Goal: Navigation & Orientation: Find specific page/section

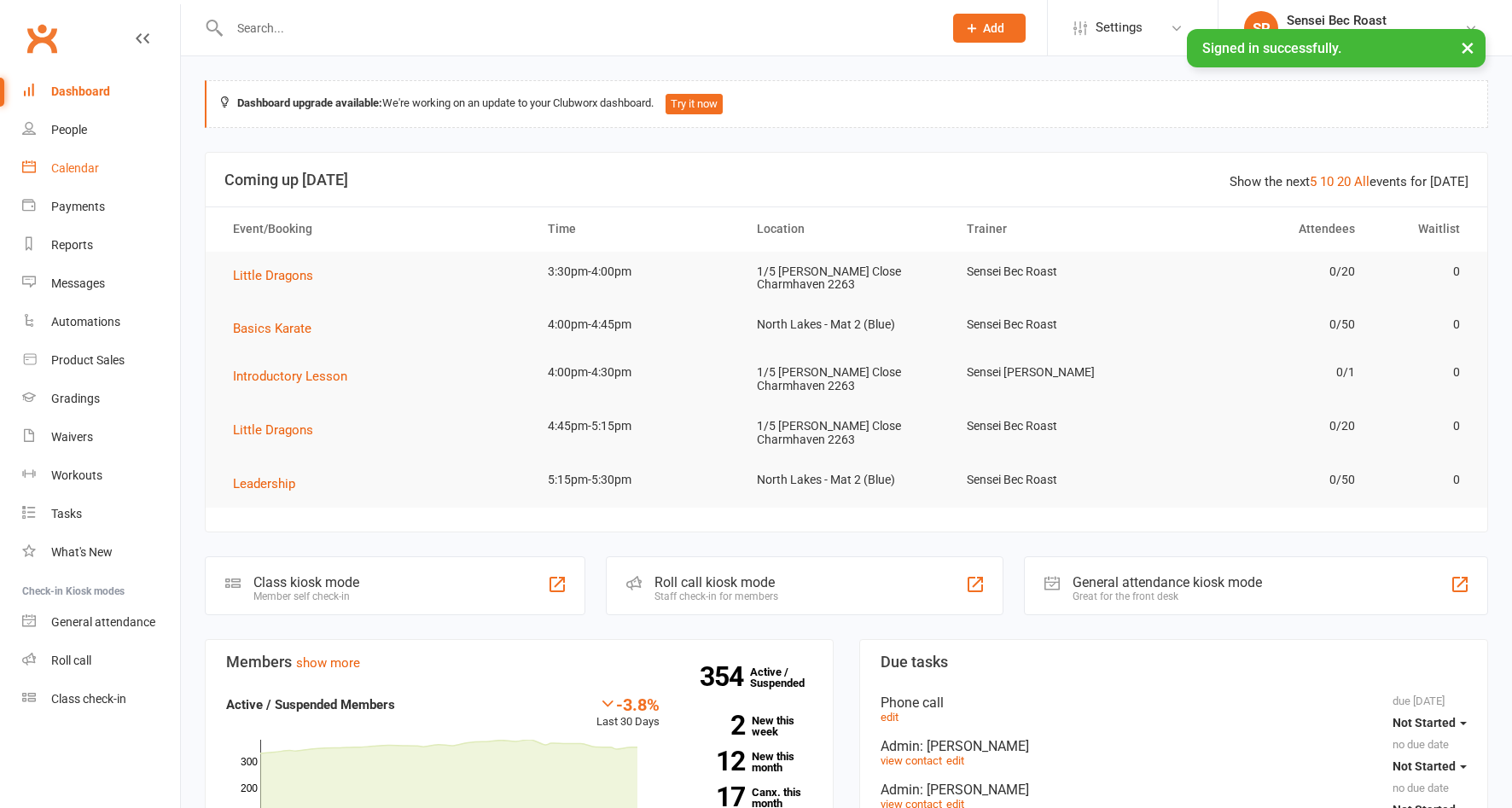
click at [70, 175] on div "Calendar" at bounding box center [74, 168] width 47 height 14
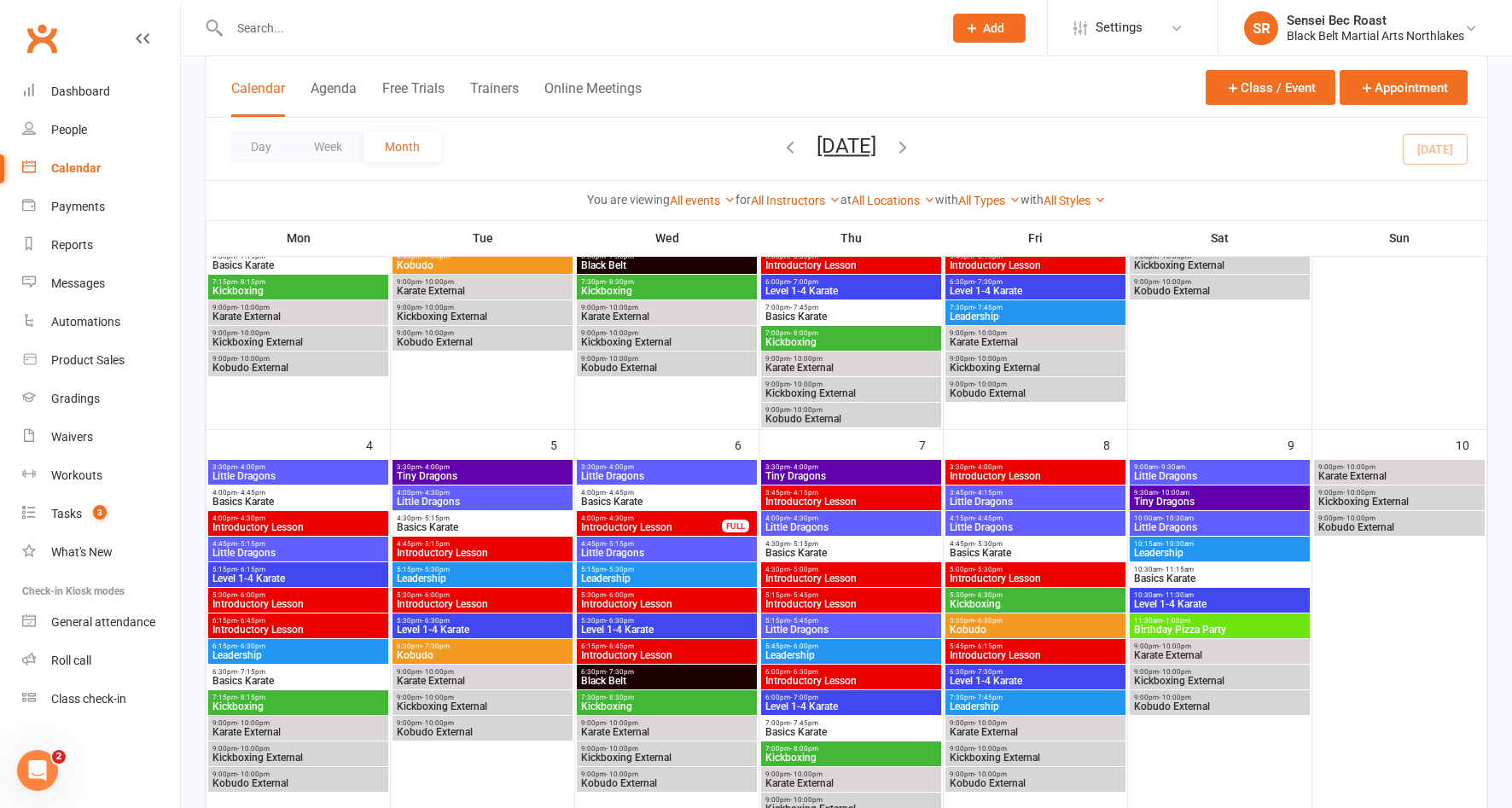
scroll to position [342, 0]
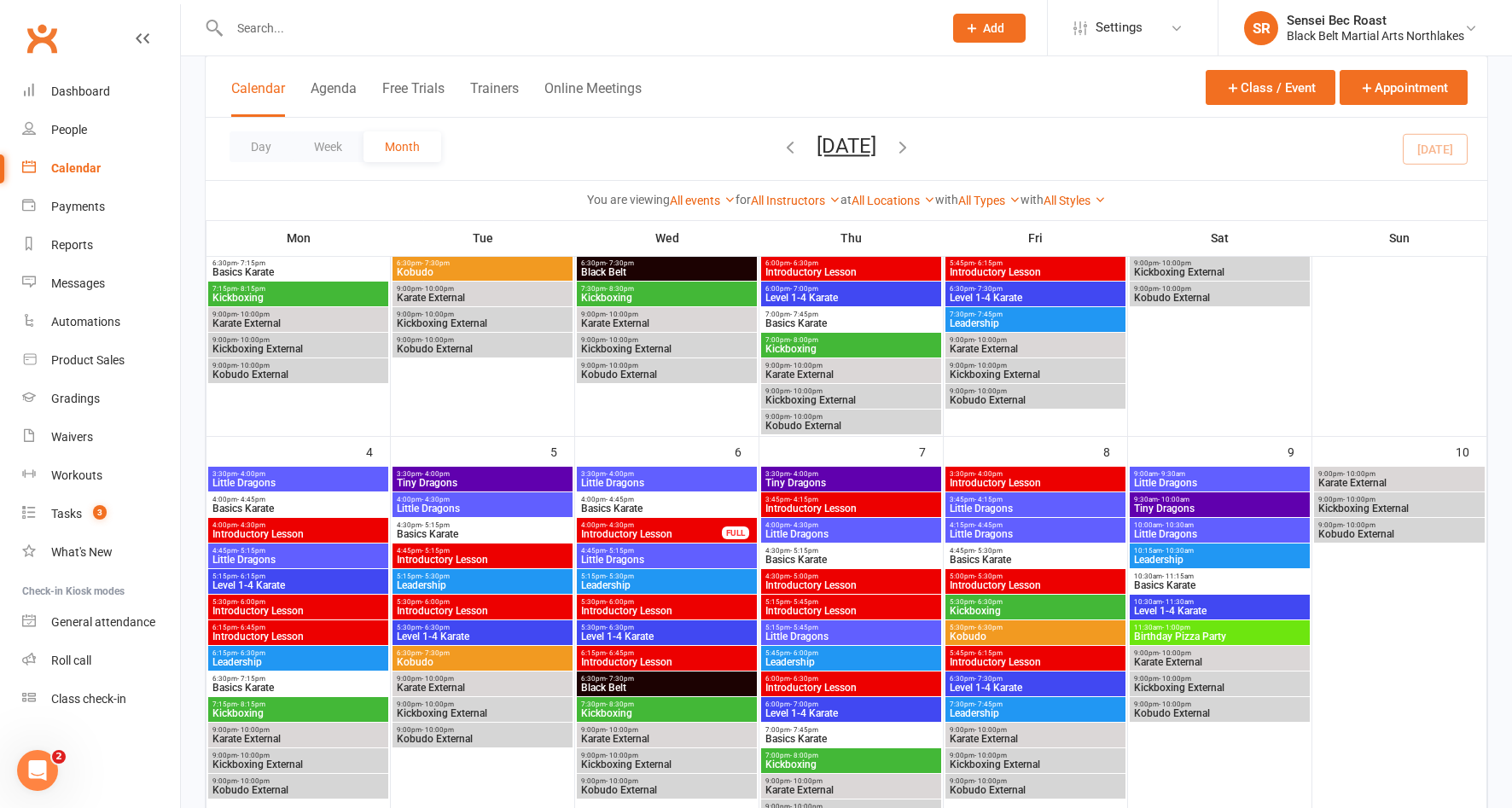
click at [677, 479] on span "Little Dragons" at bounding box center [667, 483] width 174 height 10
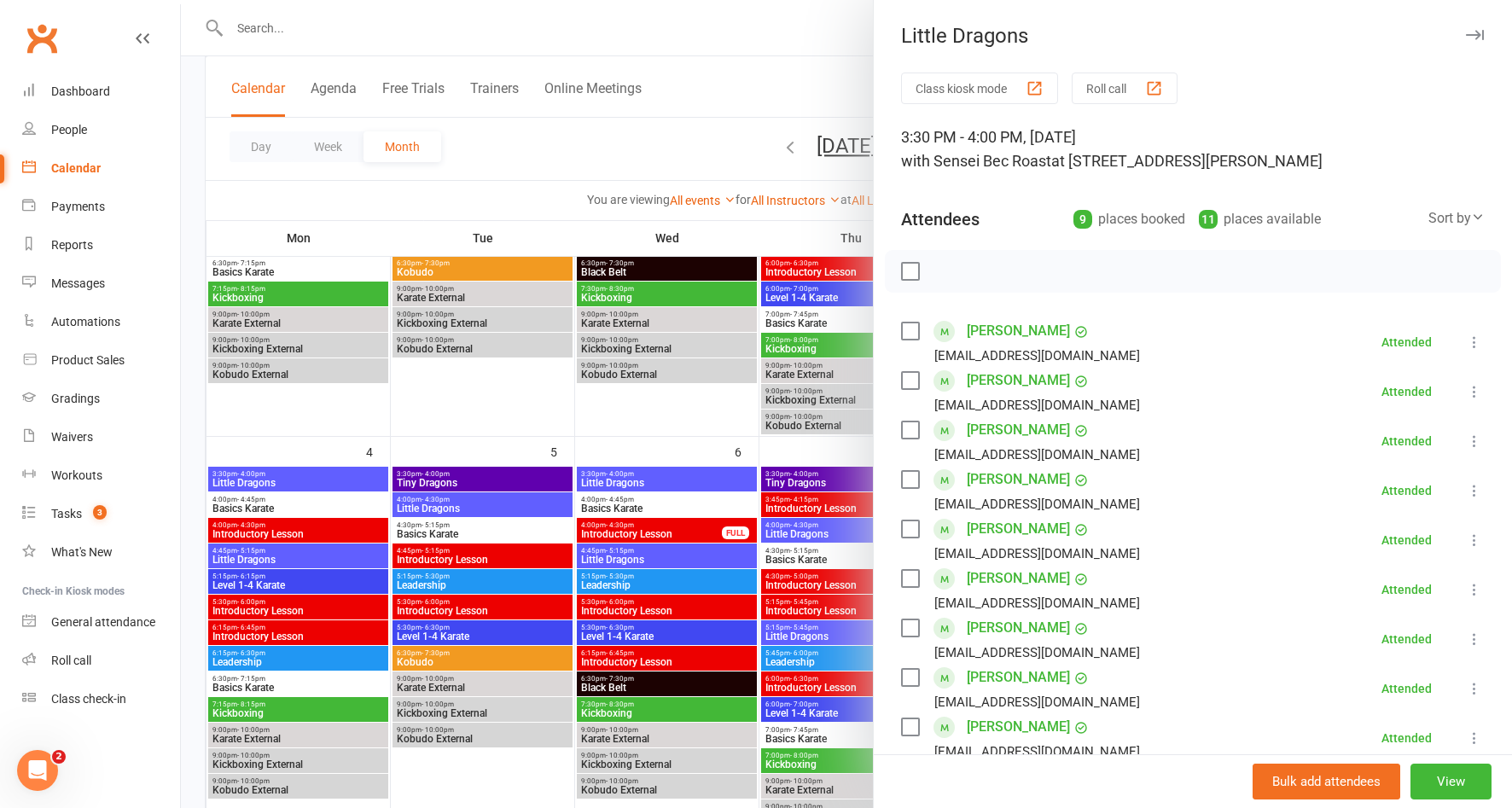
click at [691, 437] on div at bounding box center [846, 404] width 1331 height 808
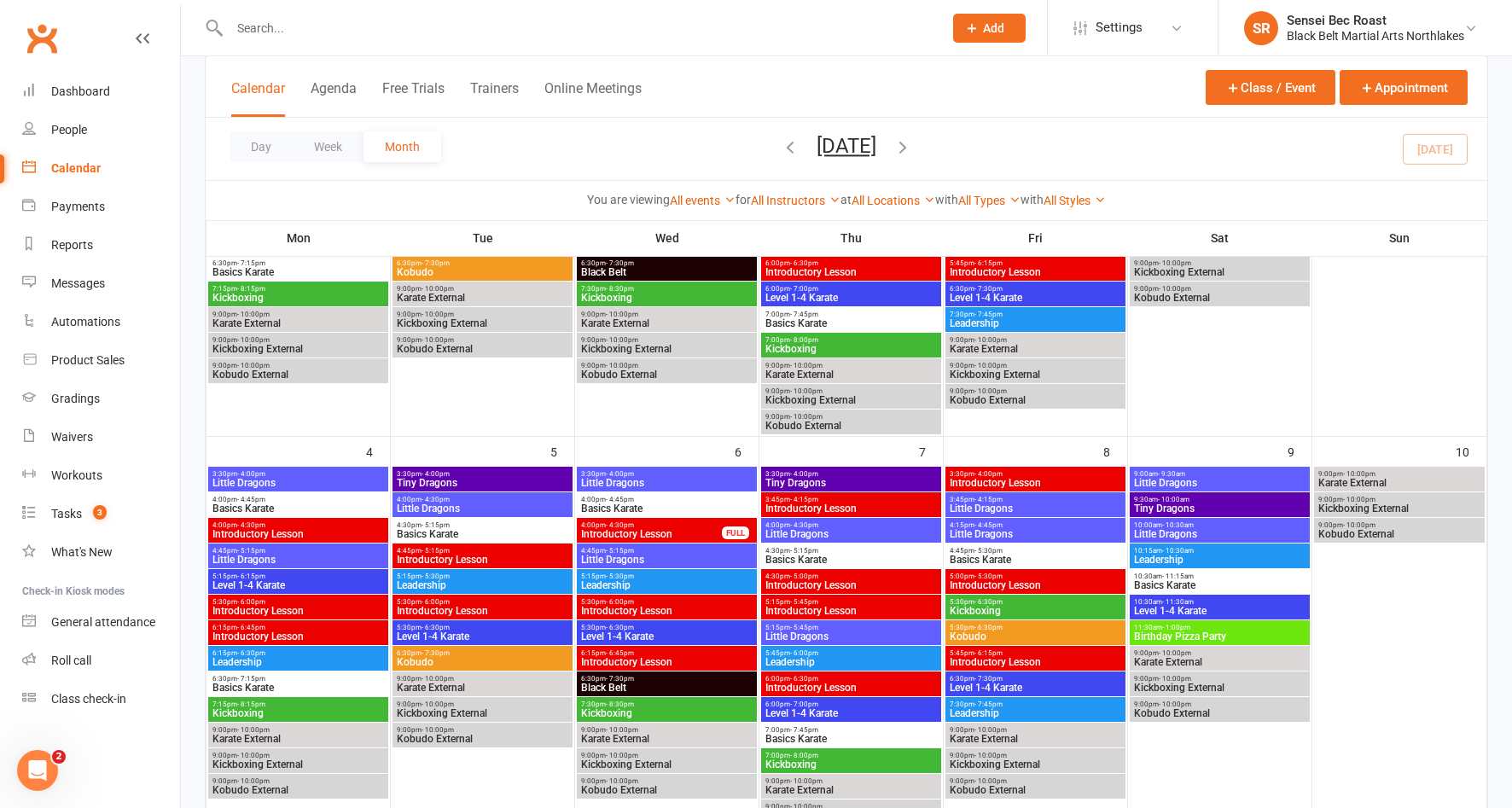
click at [679, 555] on span "Little Dragons" at bounding box center [667, 559] width 174 height 10
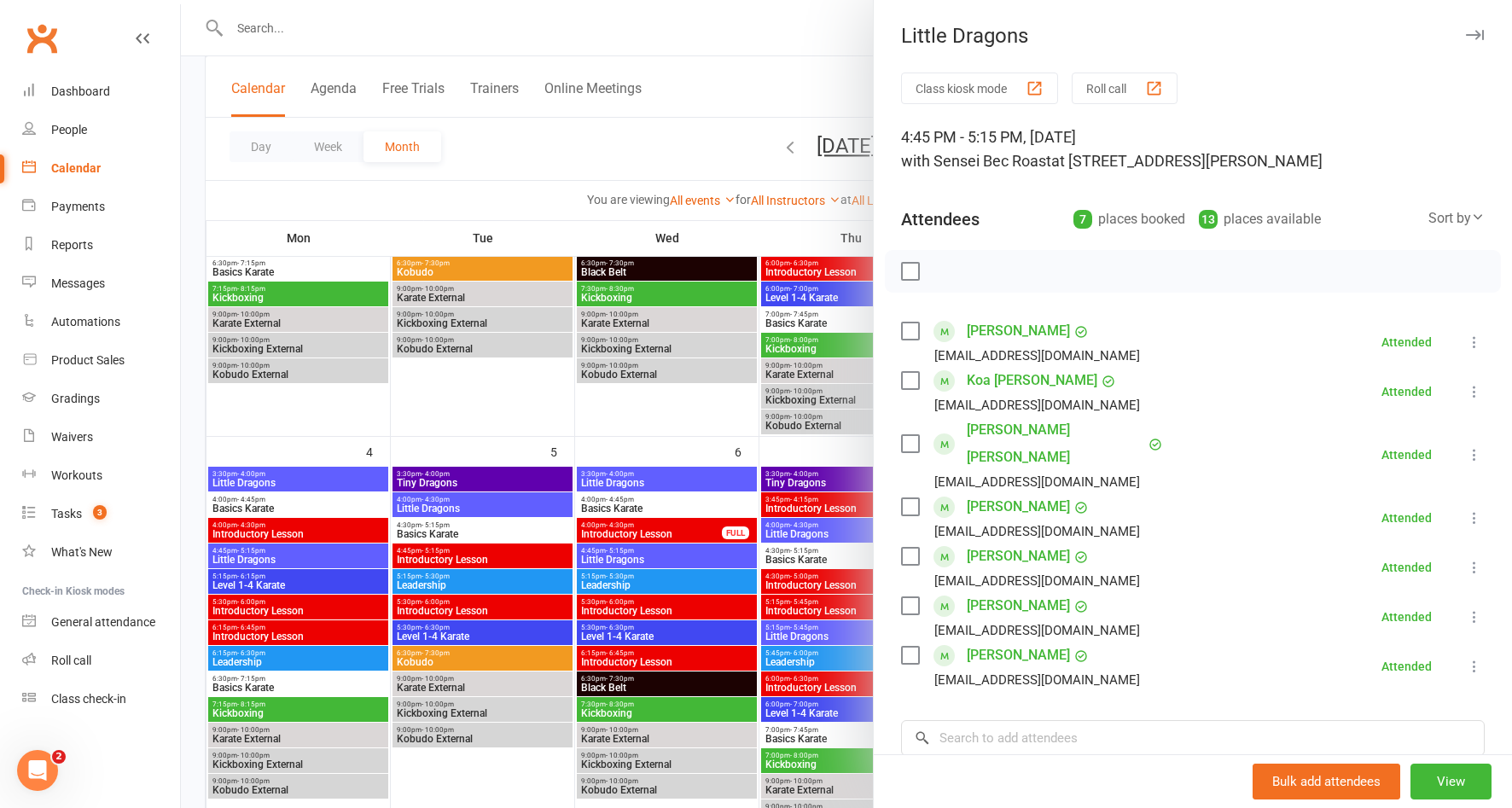
click at [677, 440] on div at bounding box center [846, 404] width 1331 height 808
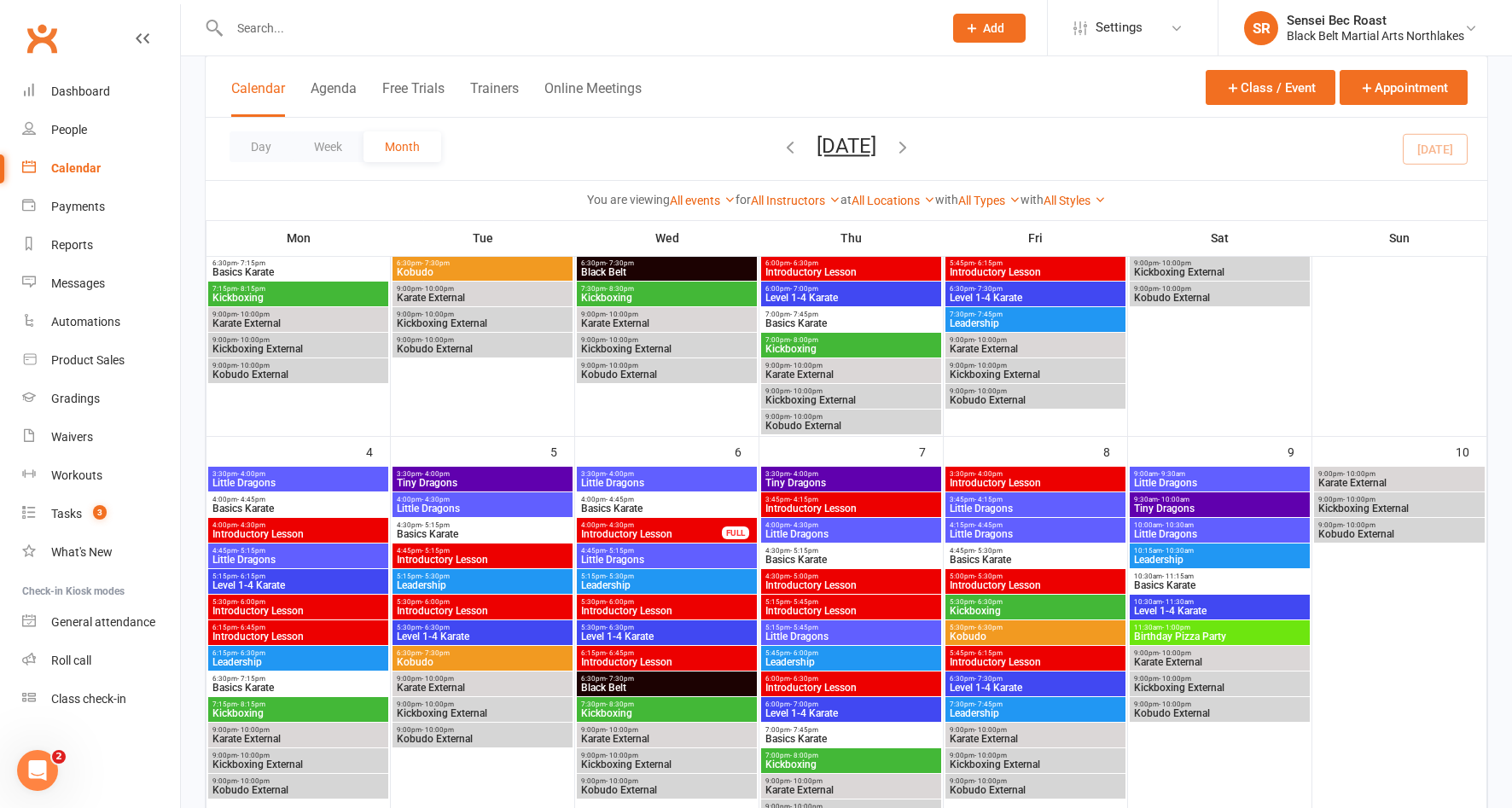
click at [675, 506] on span "Basics Karate" at bounding box center [667, 508] width 174 height 10
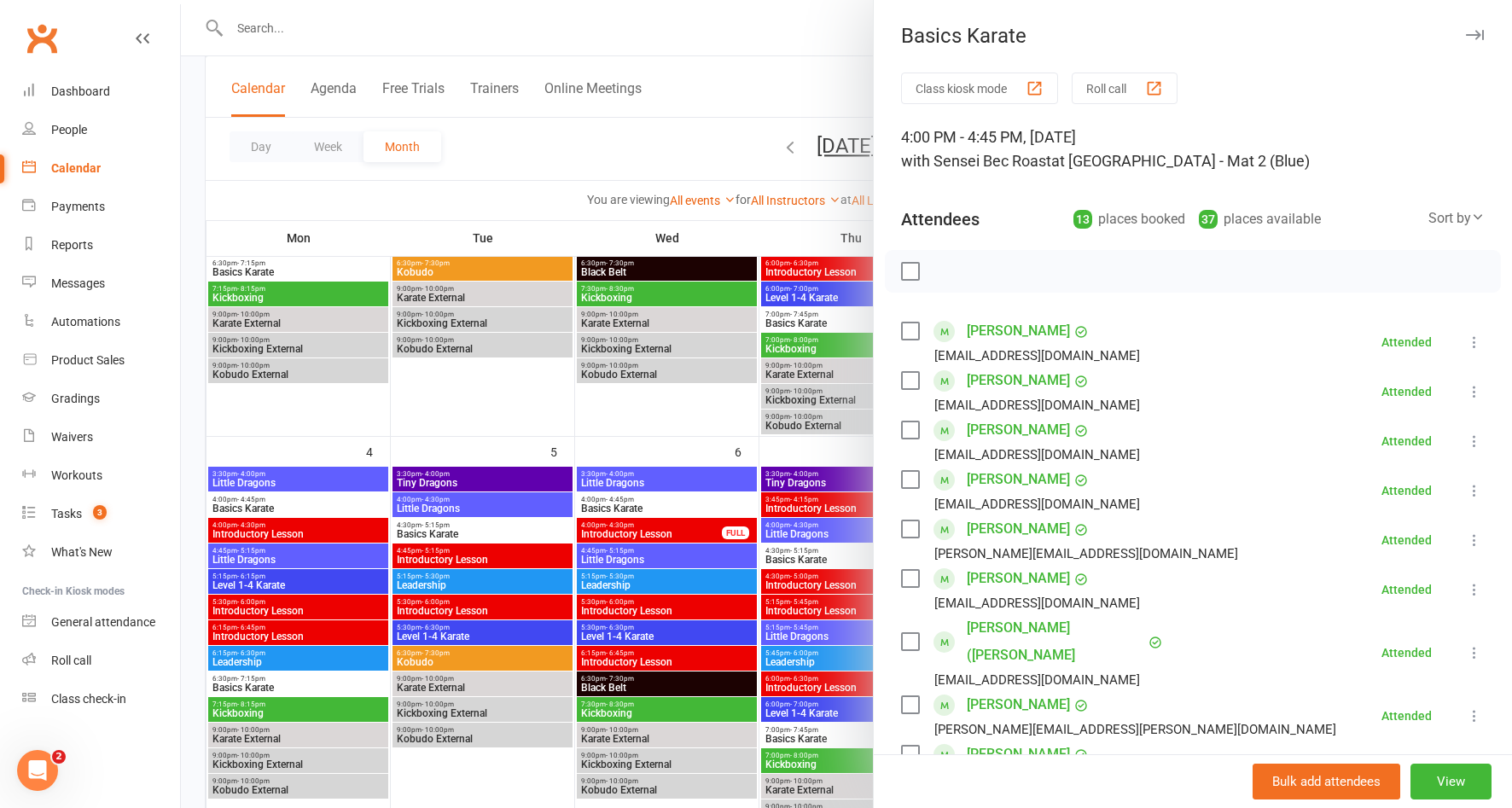
click at [655, 441] on div at bounding box center [846, 404] width 1331 height 808
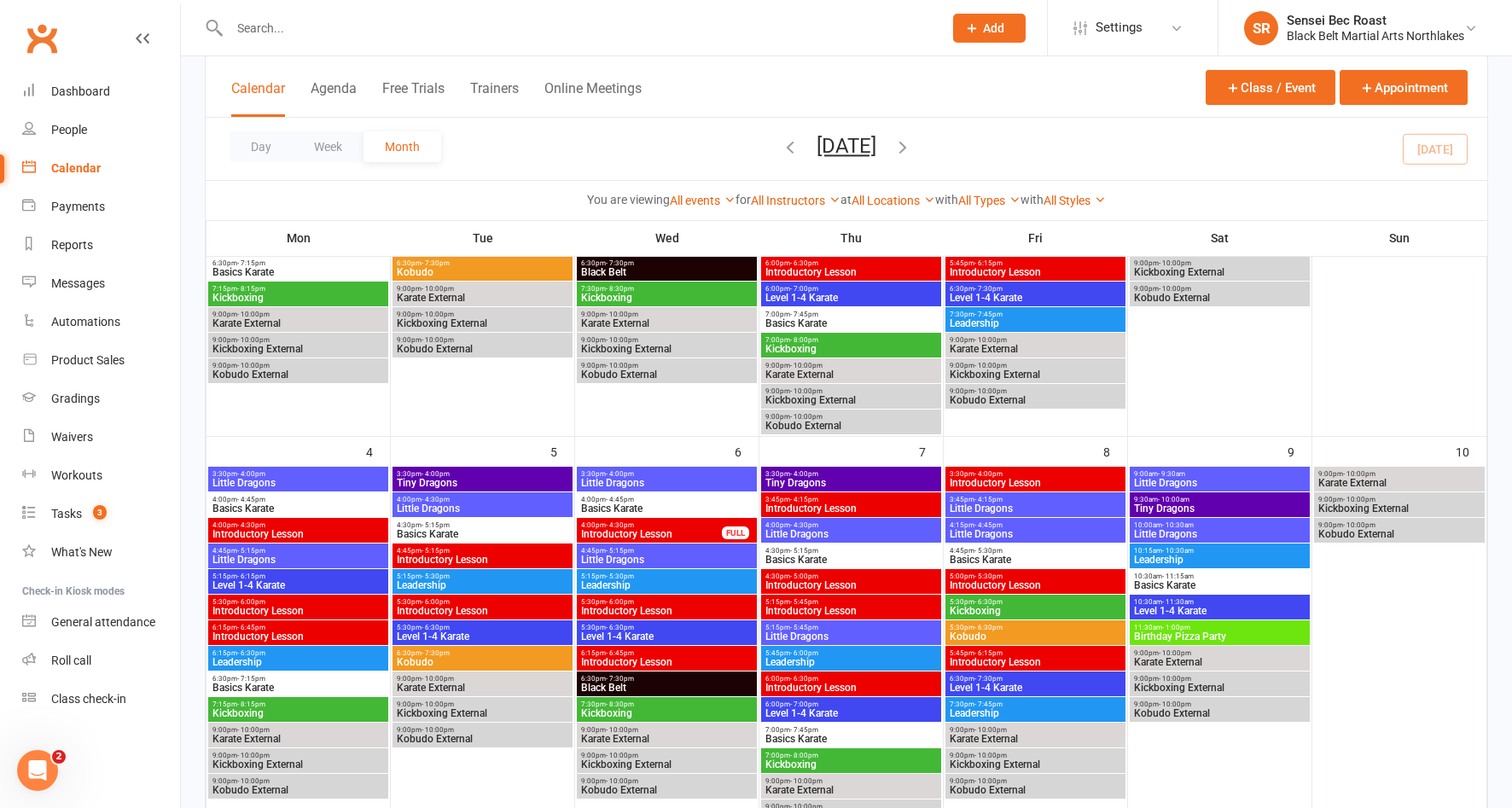
click at [636, 632] on span "Level 1-4 Karate" at bounding box center [667, 636] width 174 height 10
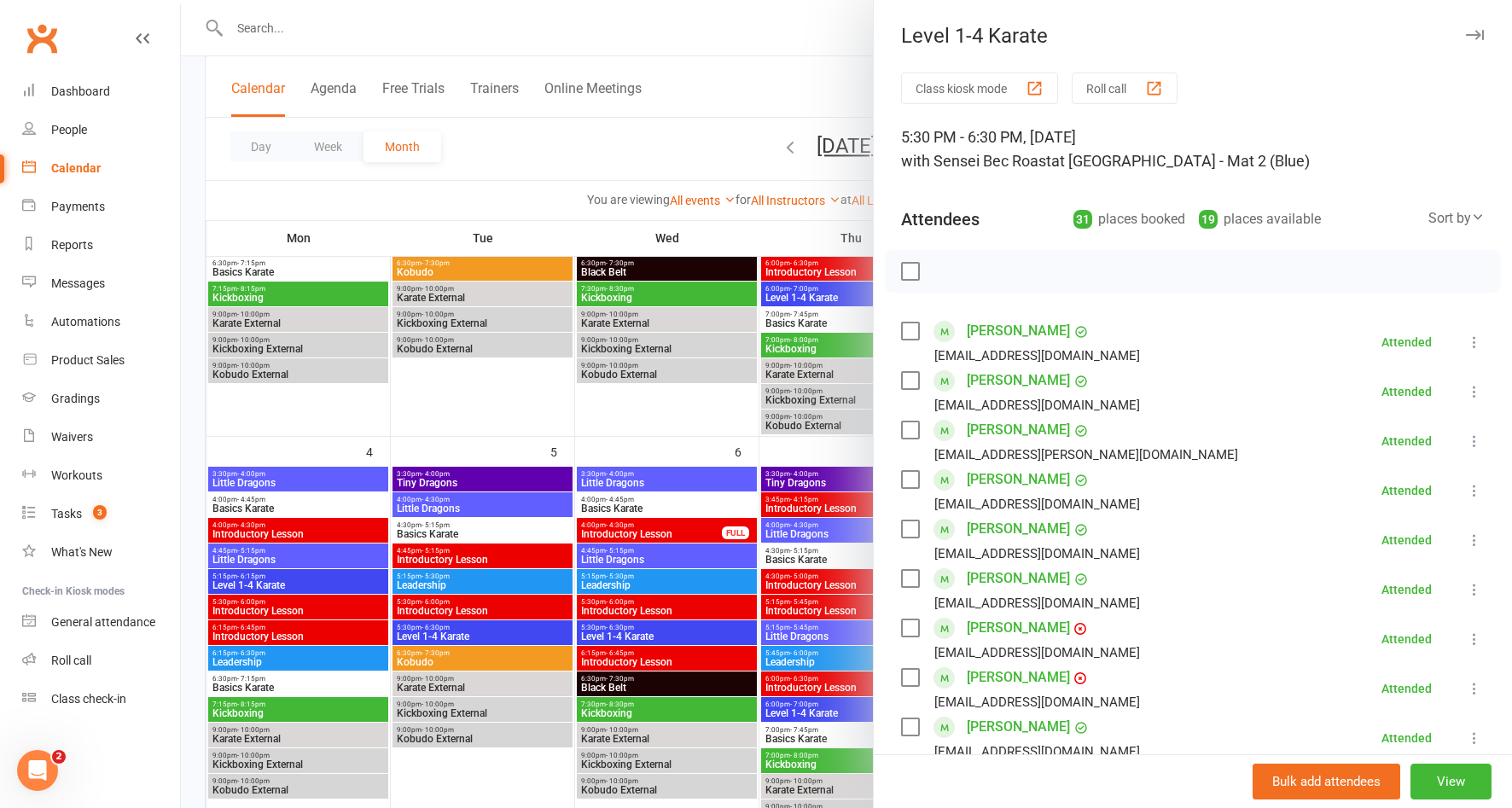
click at [675, 419] on div at bounding box center [846, 404] width 1331 height 808
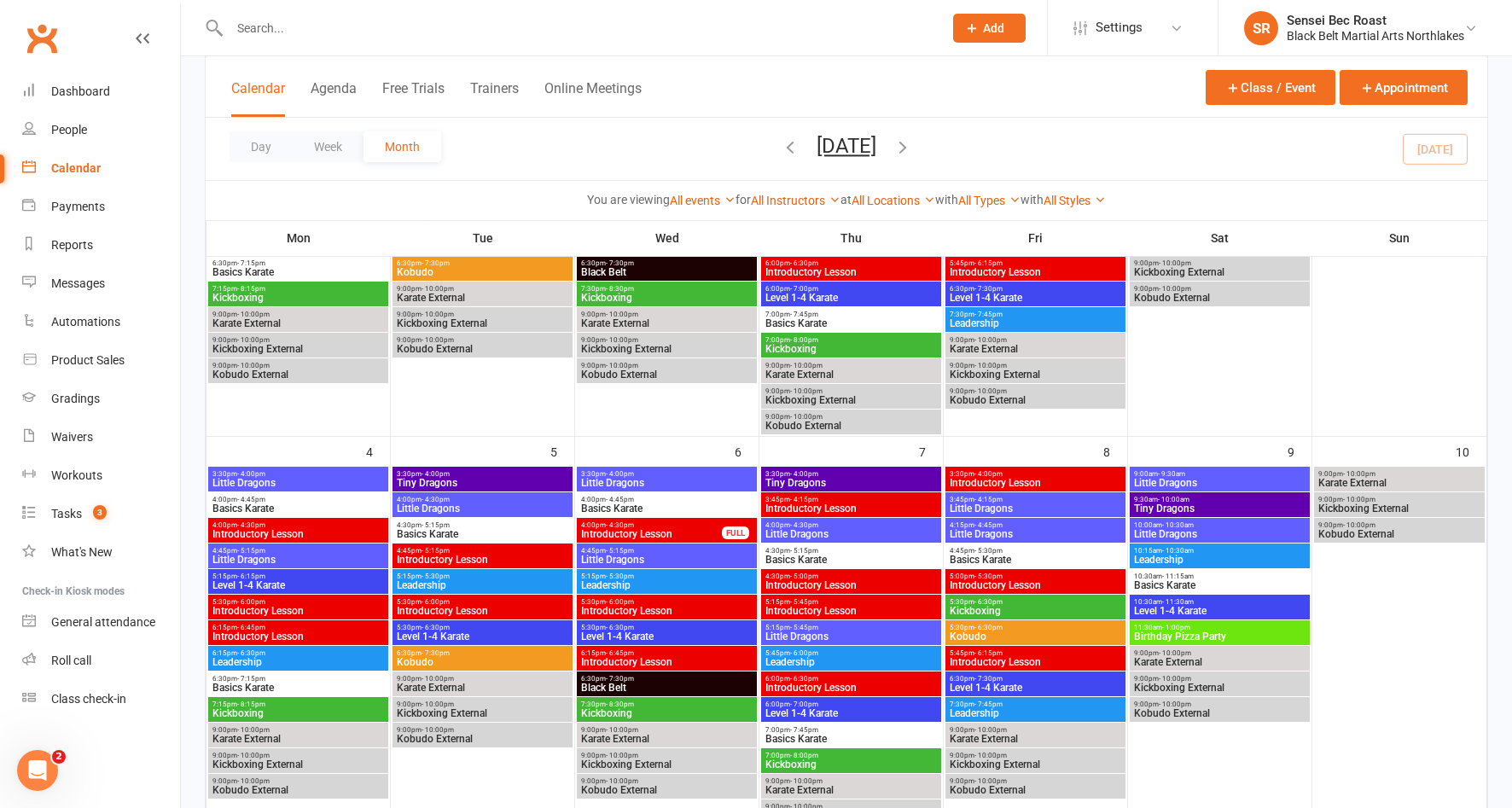
click at [493, 625] on span "5:30pm - 6:30pm" at bounding box center [482, 628] width 174 height 7
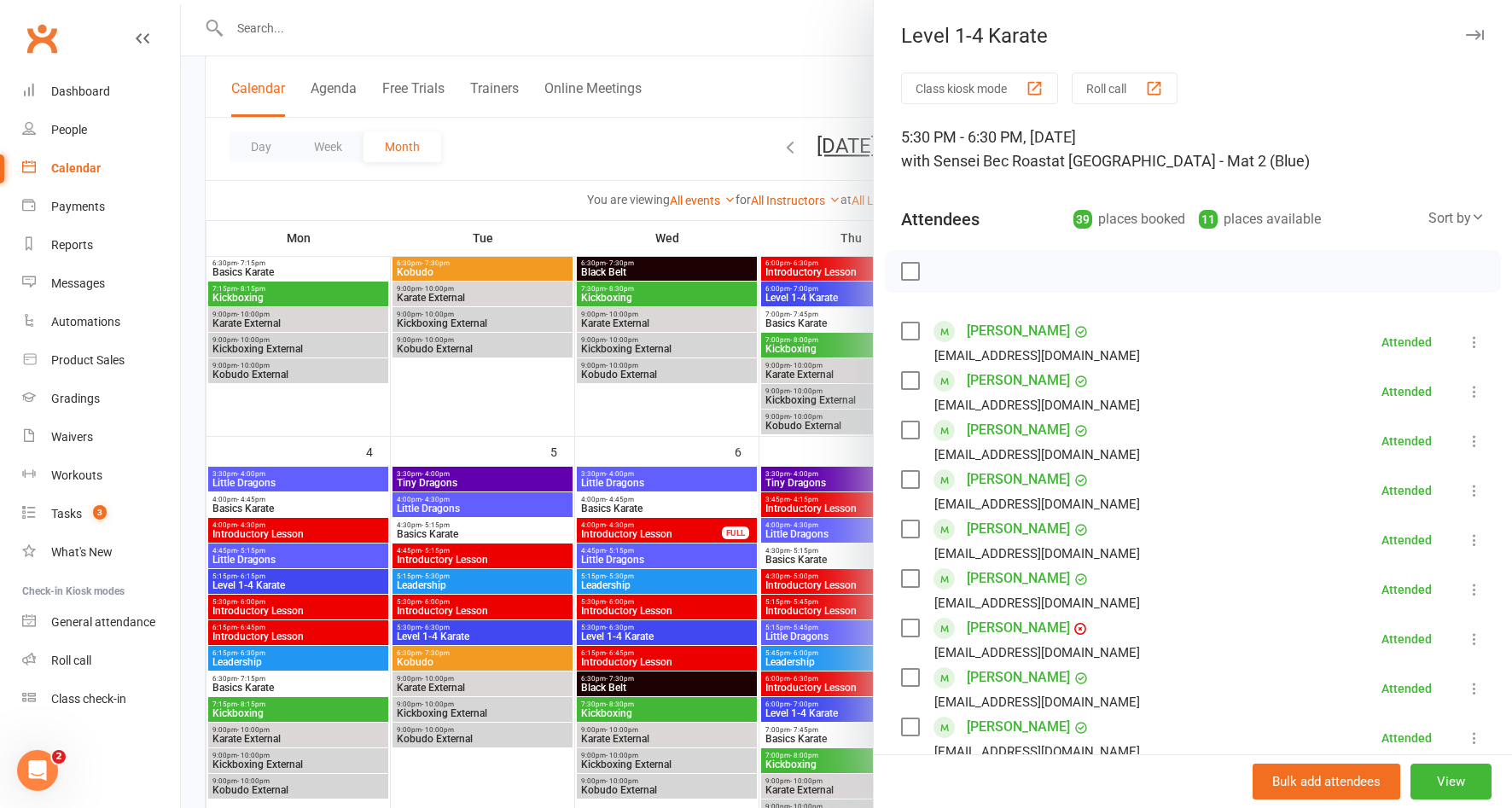
click at [498, 424] on div at bounding box center [846, 404] width 1331 height 808
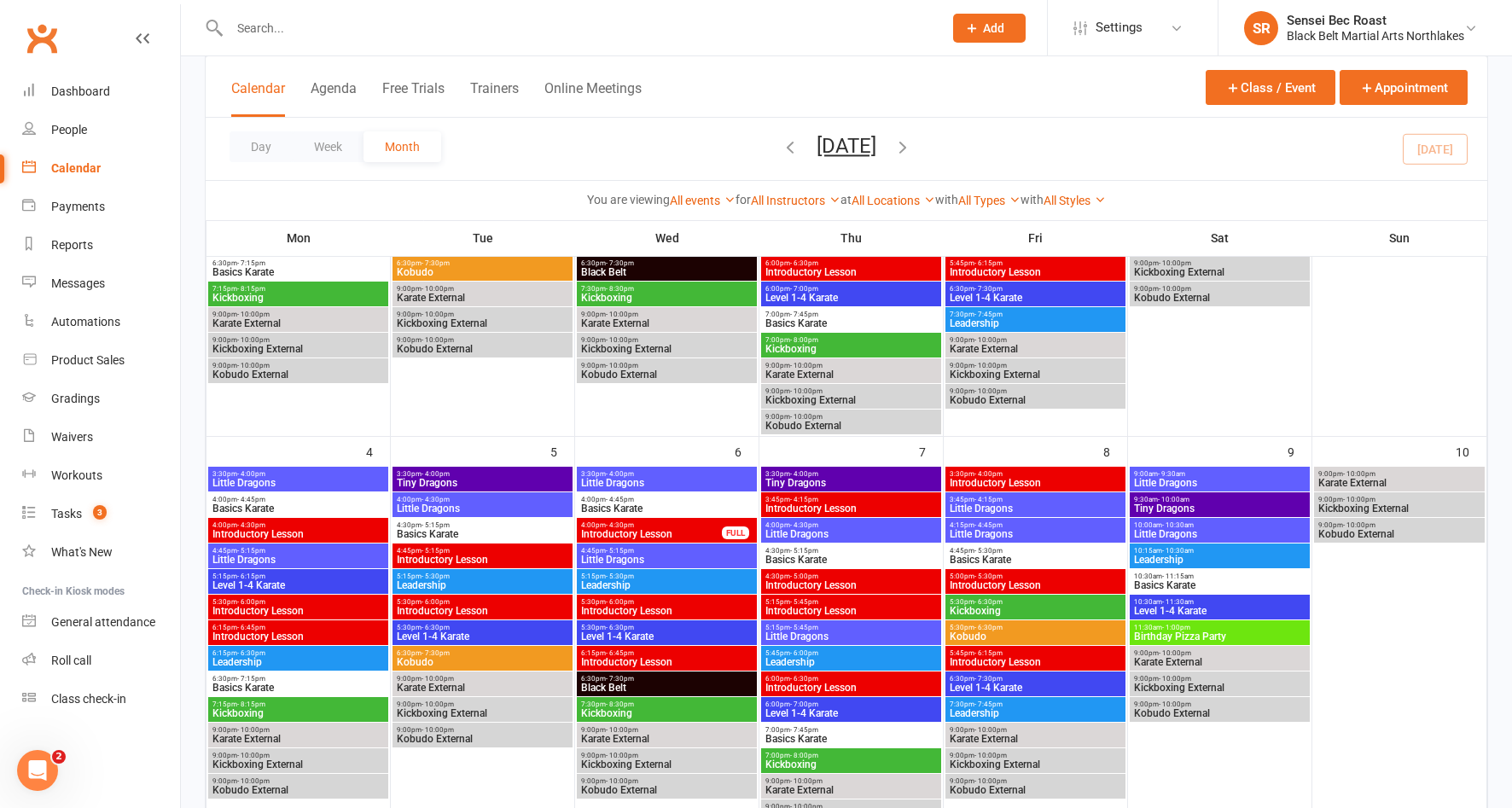
click at [279, 708] on span "7:15pm - 8:15pm" at bounding box center [298, 704] width 174 height 7
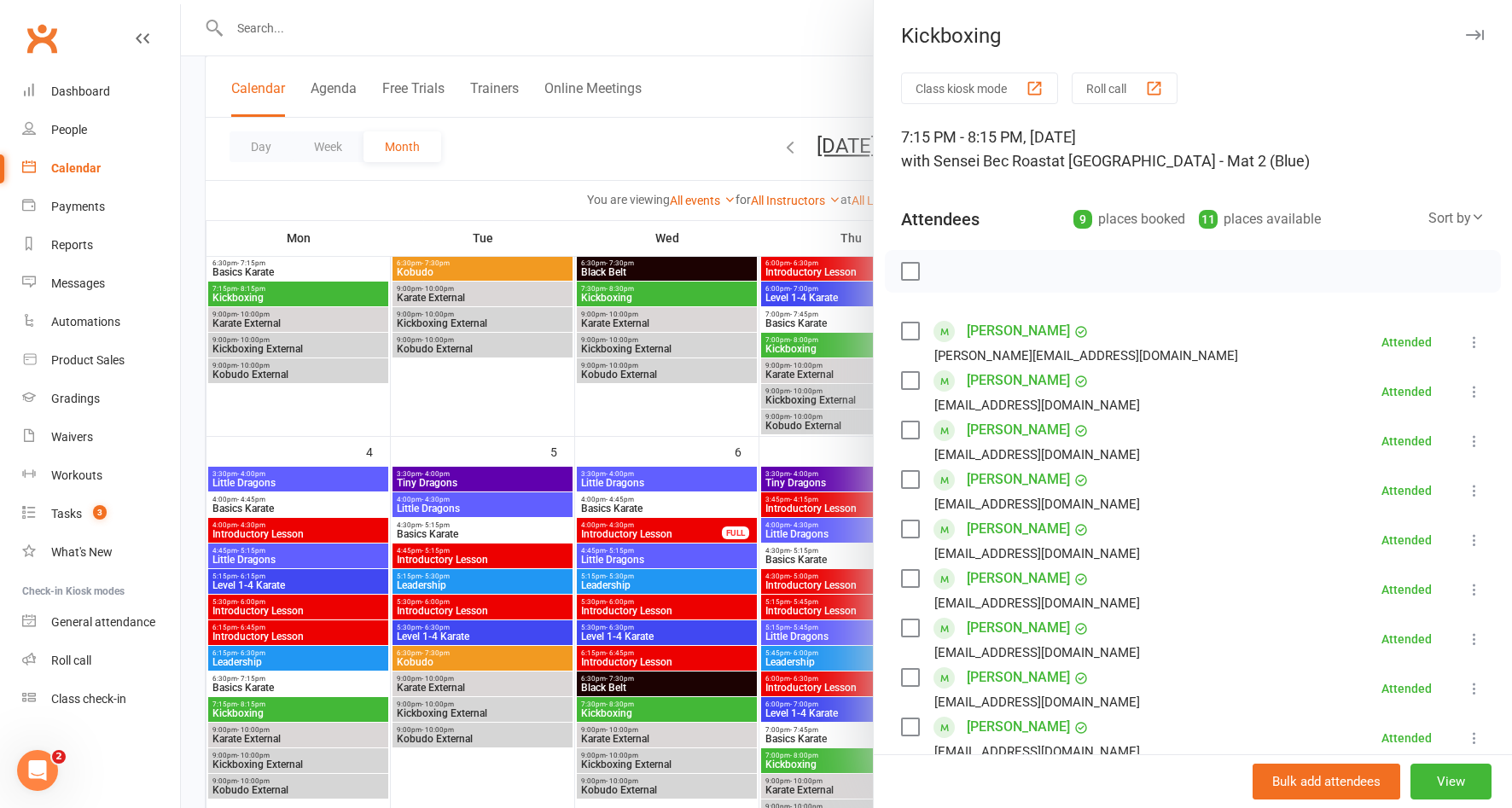
click at [287, 658] on div at bounding box center [846, 404] width 1331 height 808
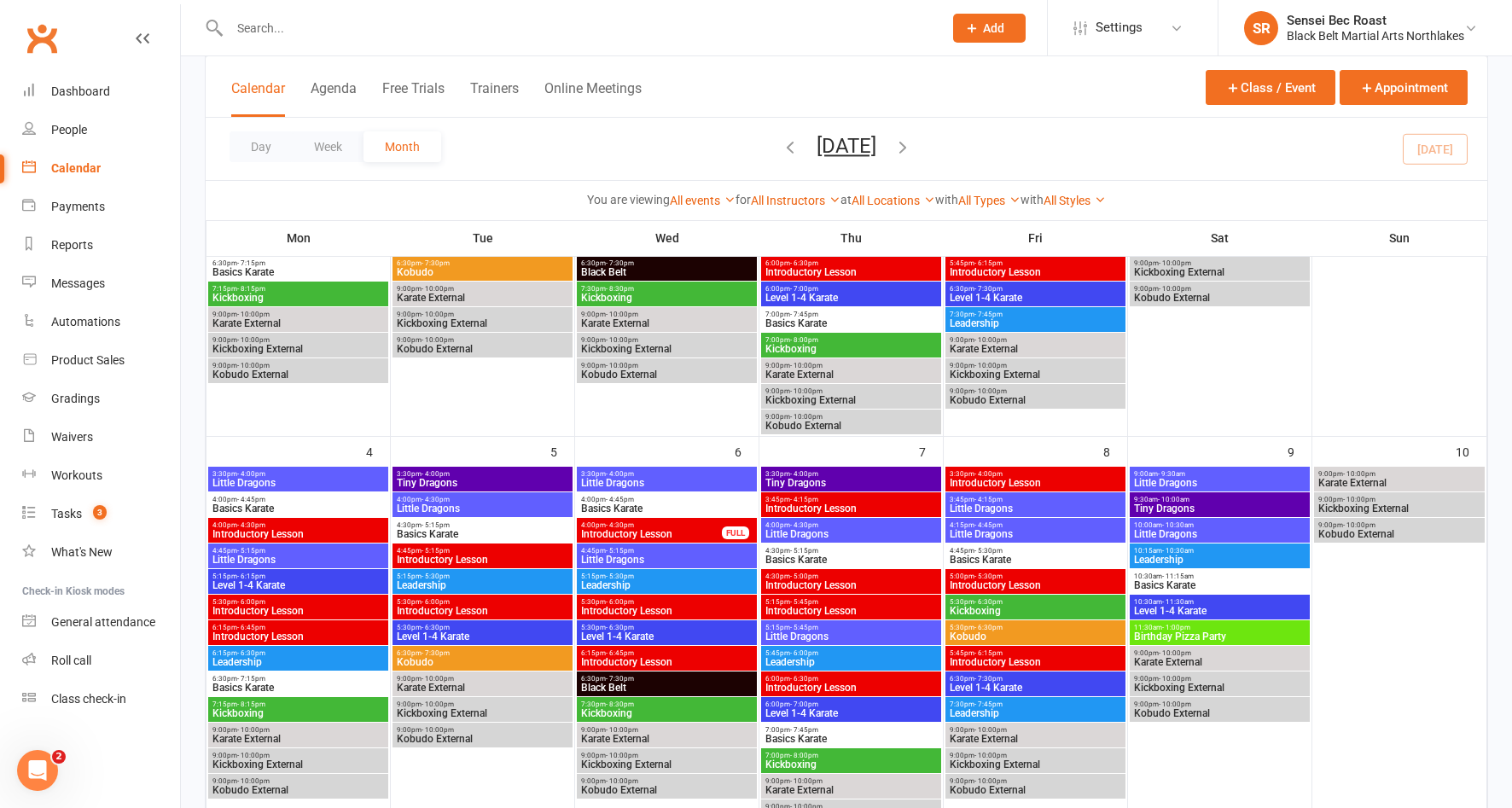
click at [291, 575] on span "5:15pm - 6:15pm" at bounding box center [298, 576] width 174 height 7
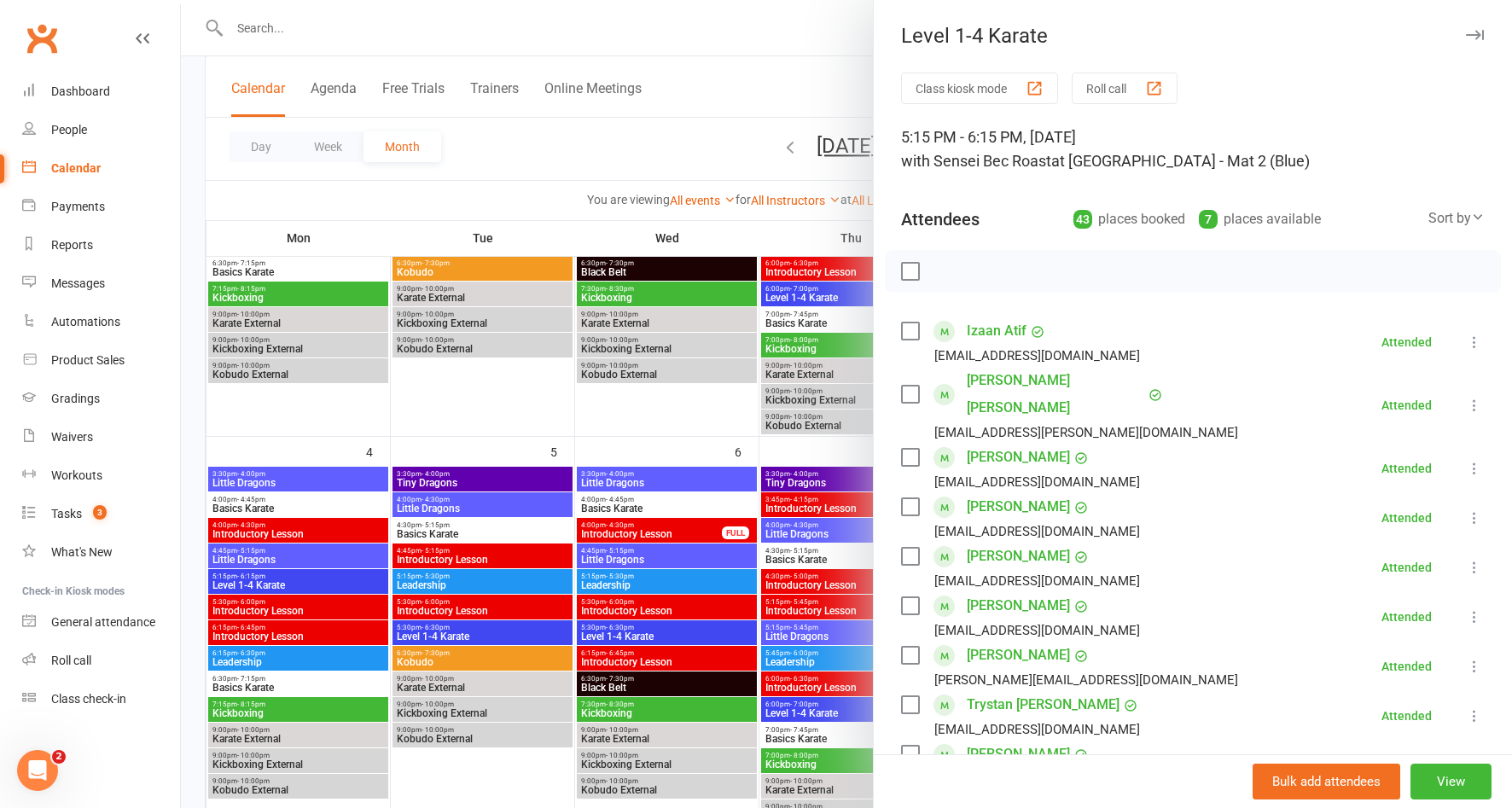
click at [428, 768] on div at bounding box center [846, 404] width 1331 height 808
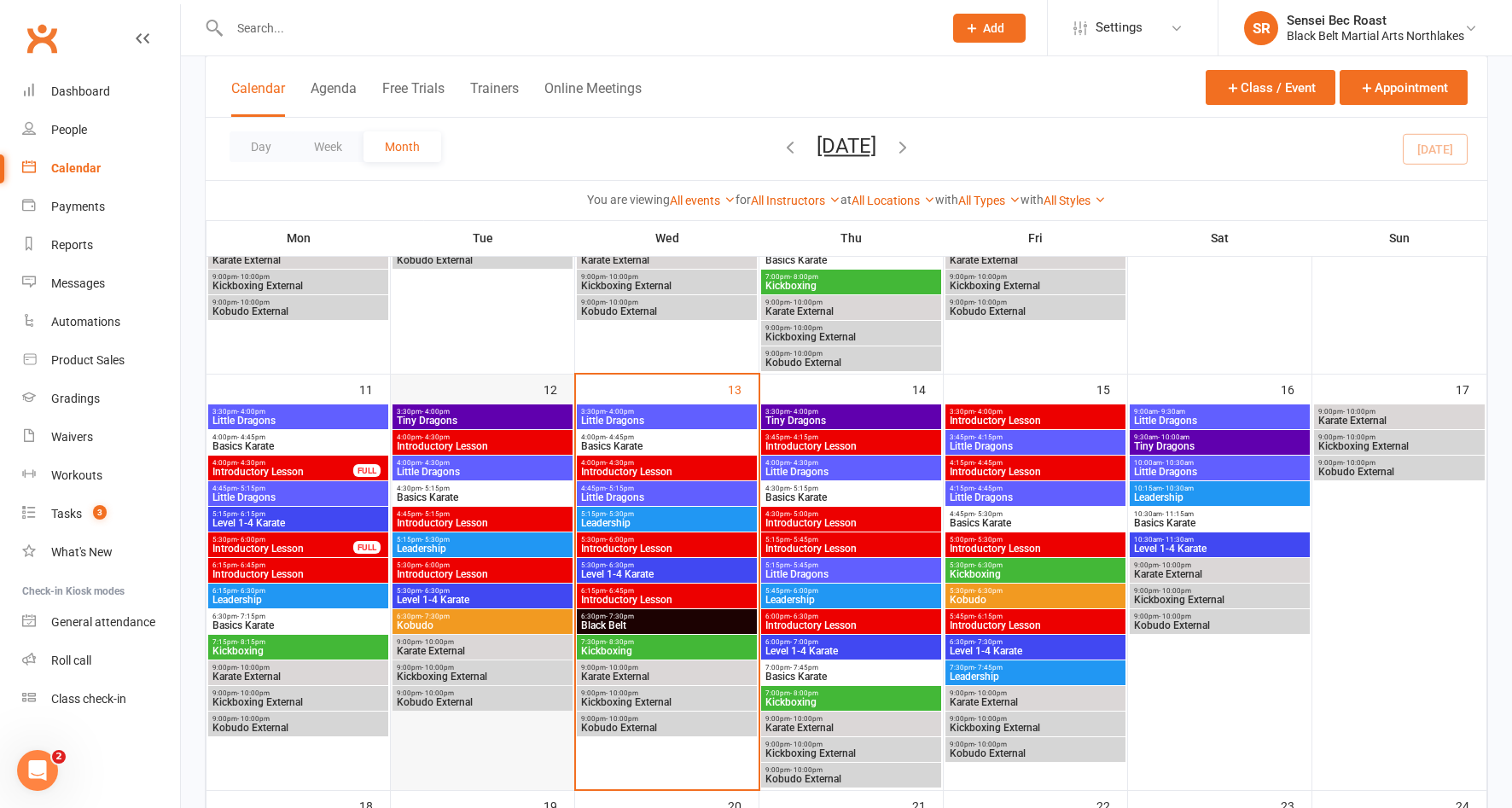
scroll to position [854, 0]
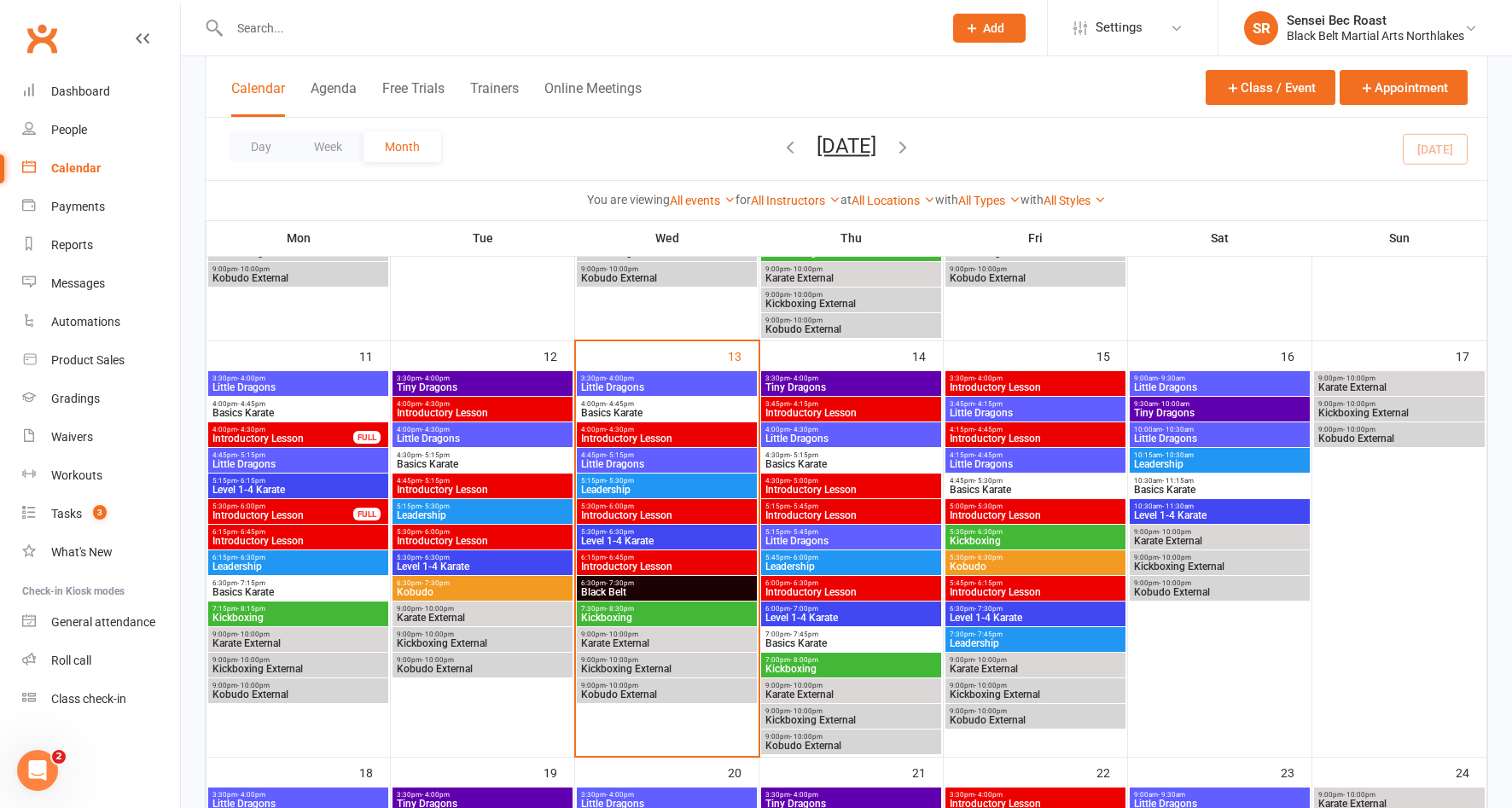
click at [442, 559] on span "- 6:30pm" at bounding box center [436, 557] width 28 height 7
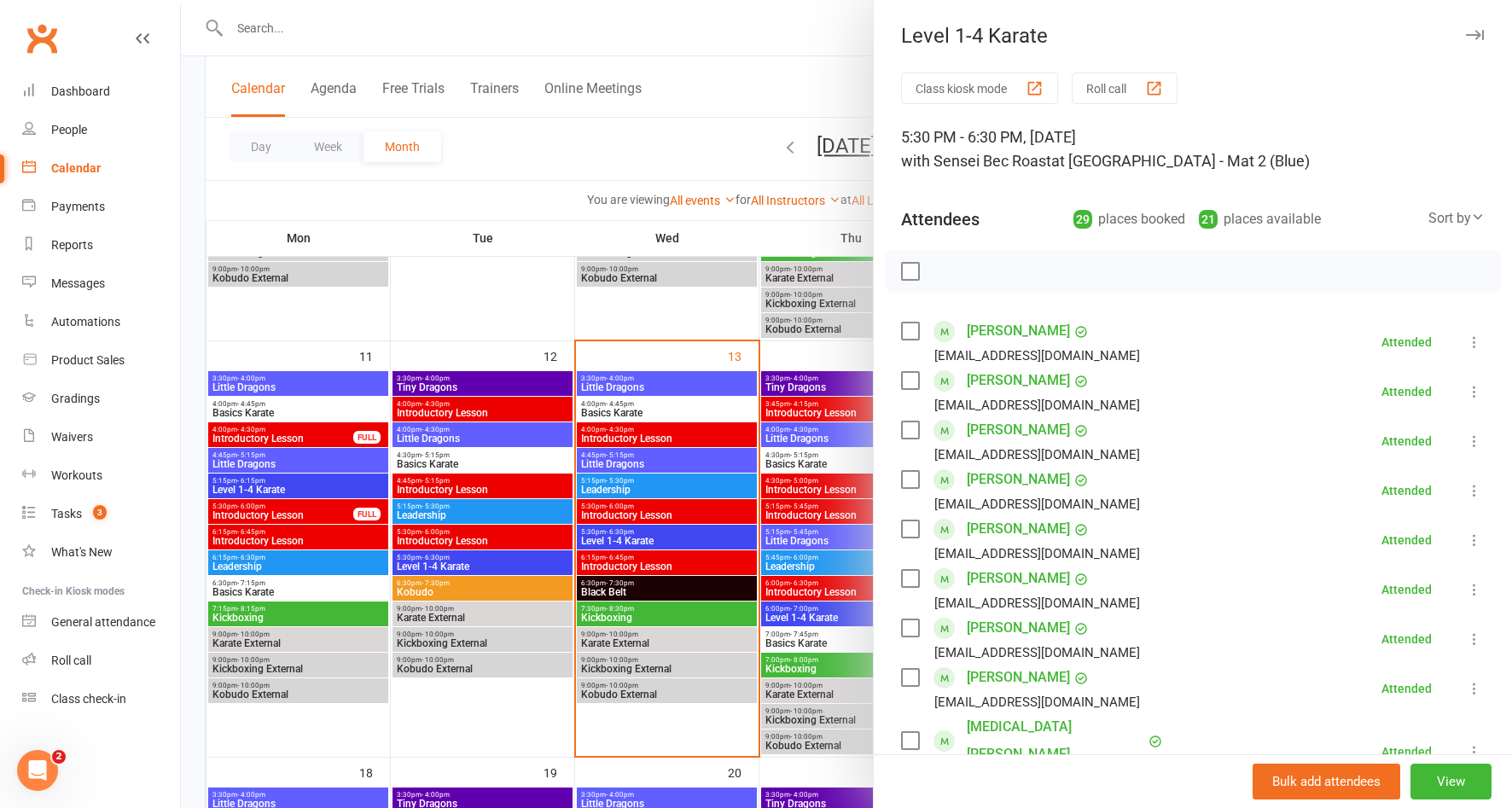
click at [510, 706] on div at bounding box center [846, 404] width 1331 height 808
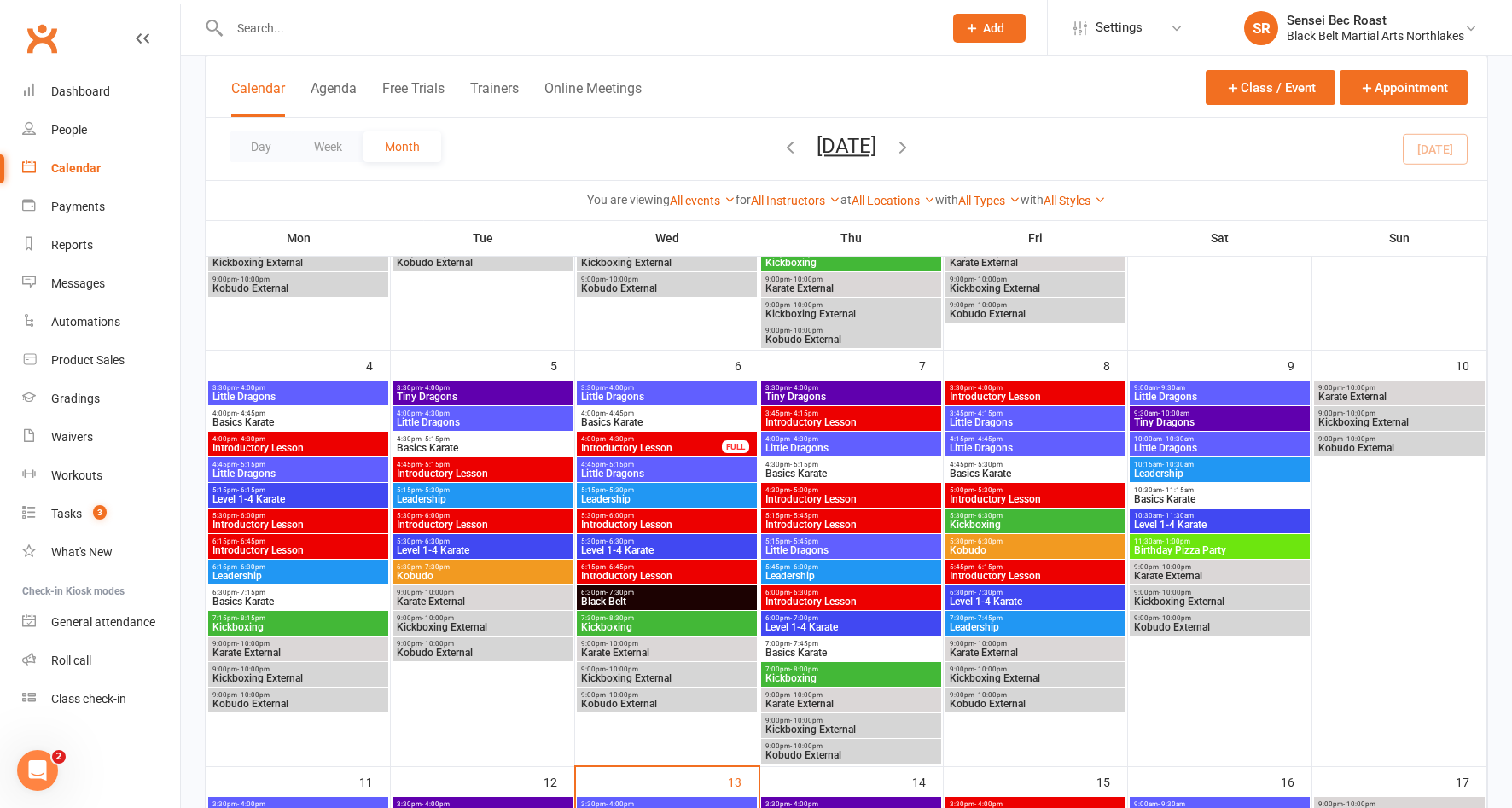
scroll to position [426, 0]
